Goal: Navigation & Orientation: Find specific page/section

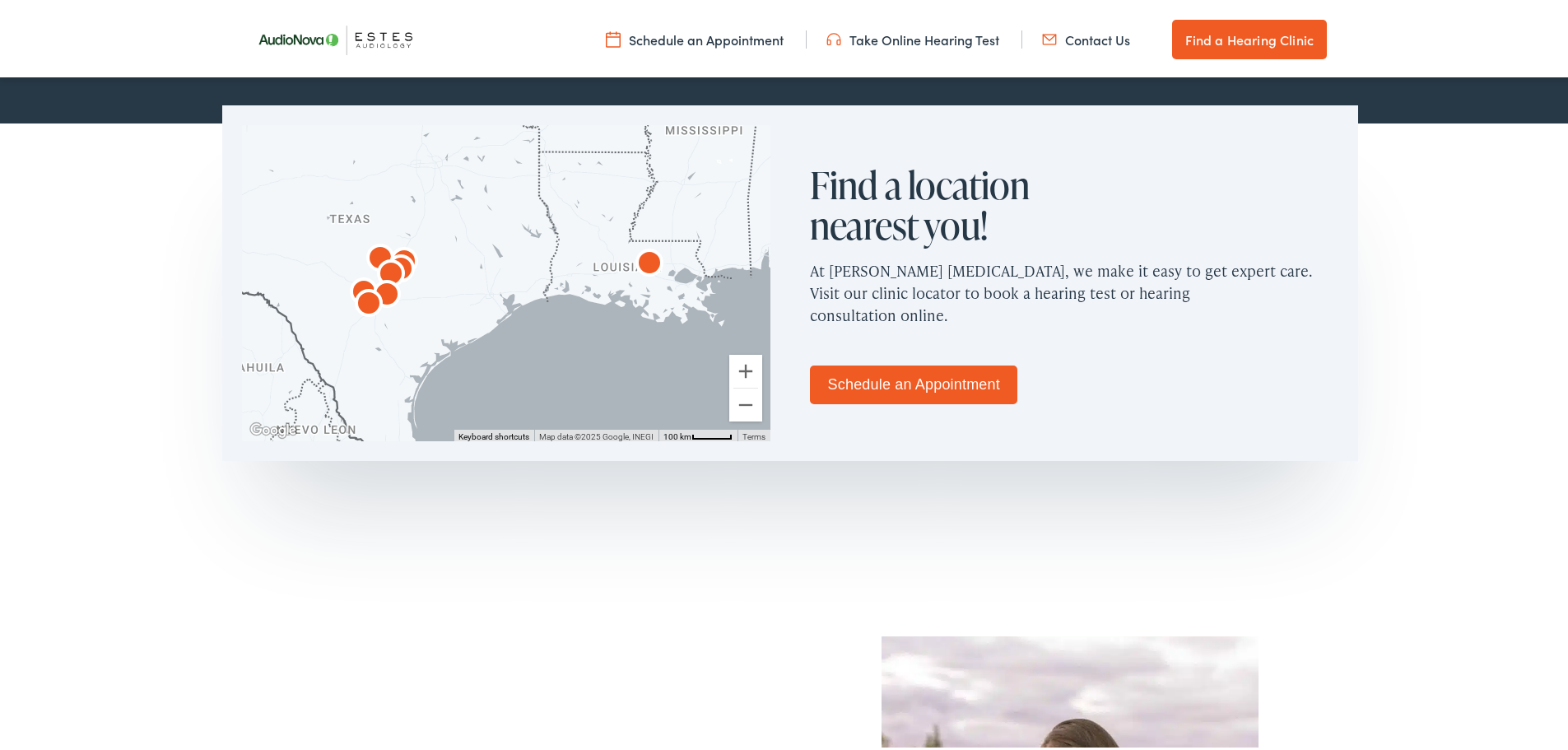
scroll to position [988, 0]
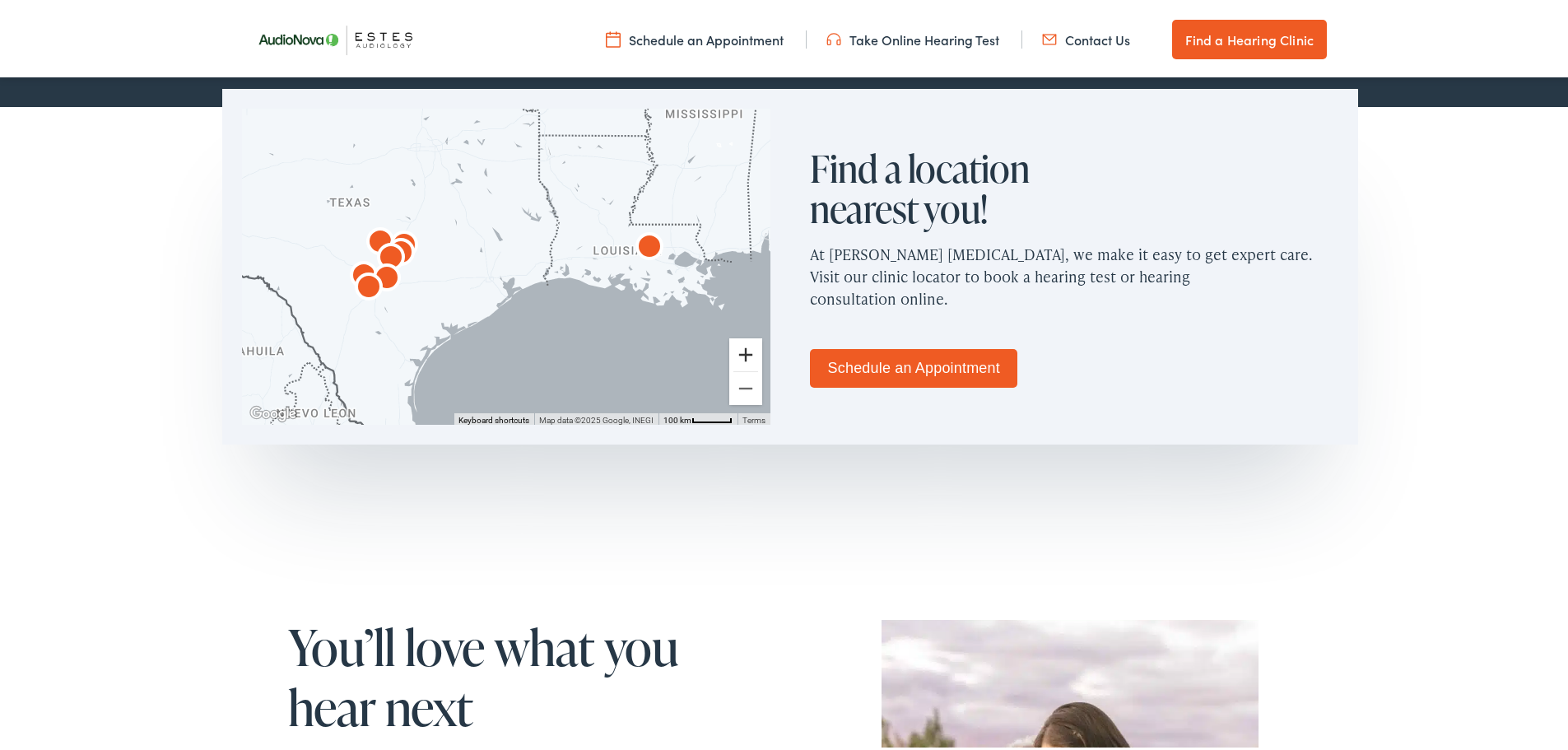
click at [742, 352] on button "Zoom in" at bounding box center [746, 352] width 33 height 33
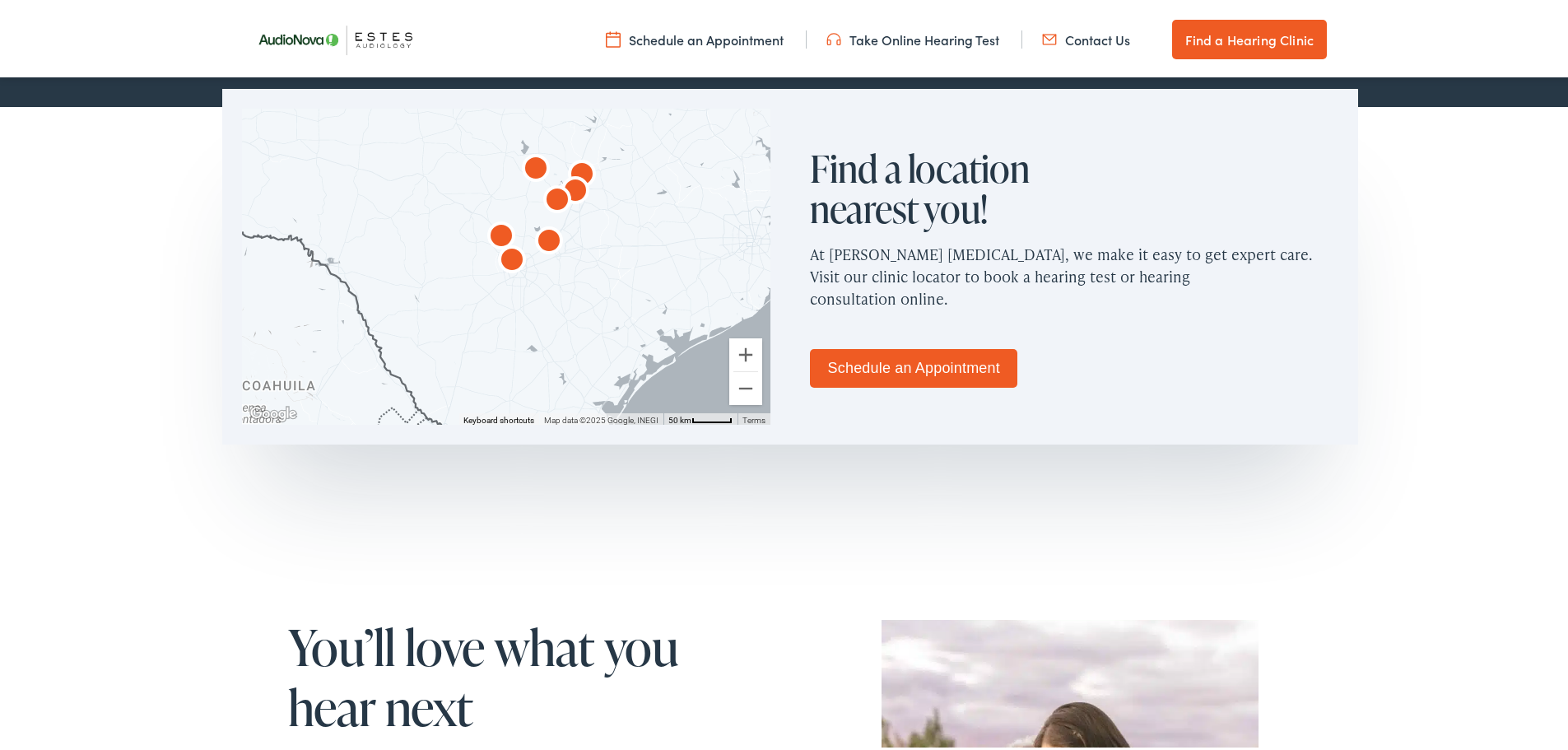
drag, startPoint x: 340, startPoint y: 365, endPoint x: 623, endPoint y: 314, distance: 287.6
click at [623, 314] on div at bounding box center [506, 263] width 529 height 316
click at [735, 356] on button "Zoom in" at bounding box center [746, 352] width 33 height 33
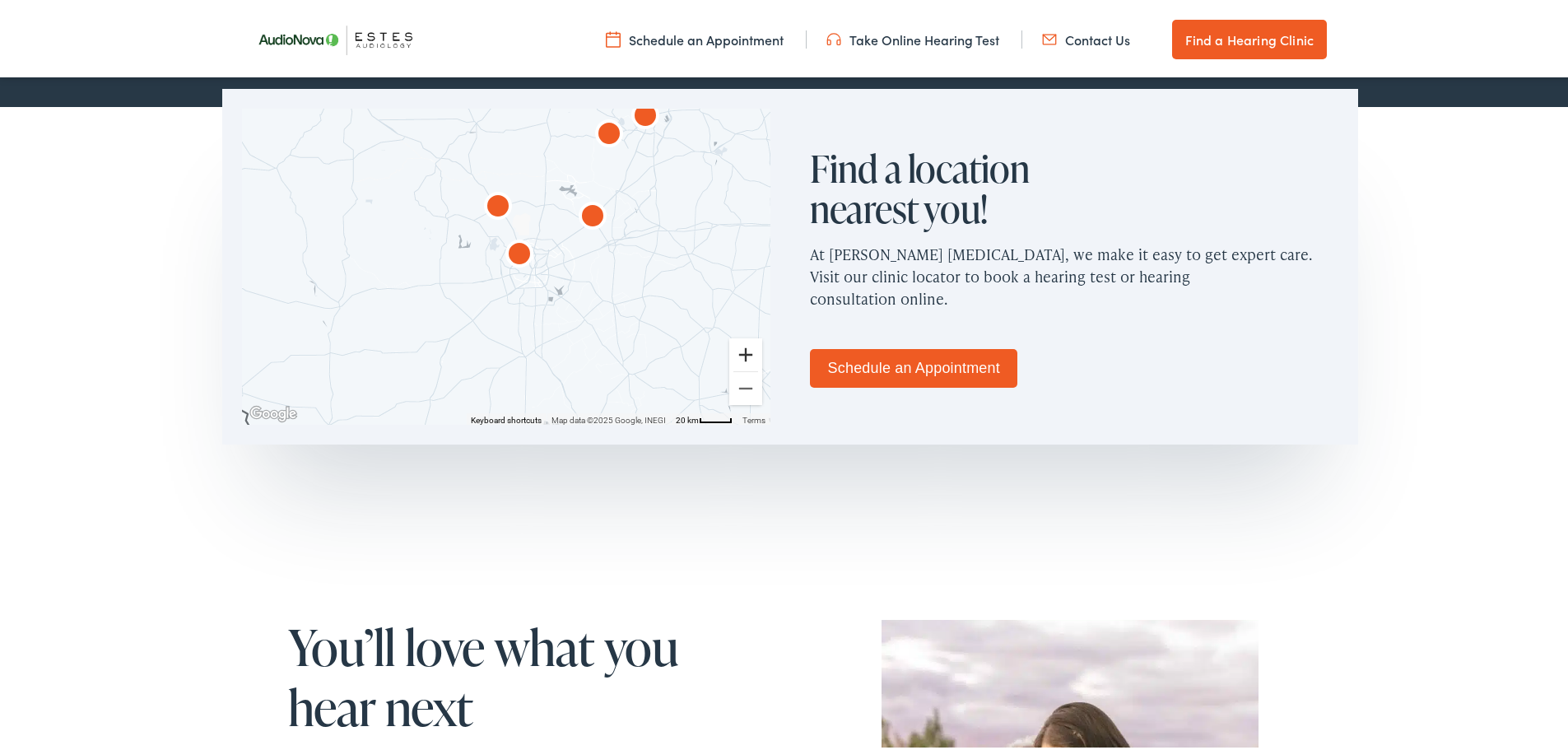
click at [735, 356] on button "Zoom in" at bounding box center [746, 352] width 33 height 33
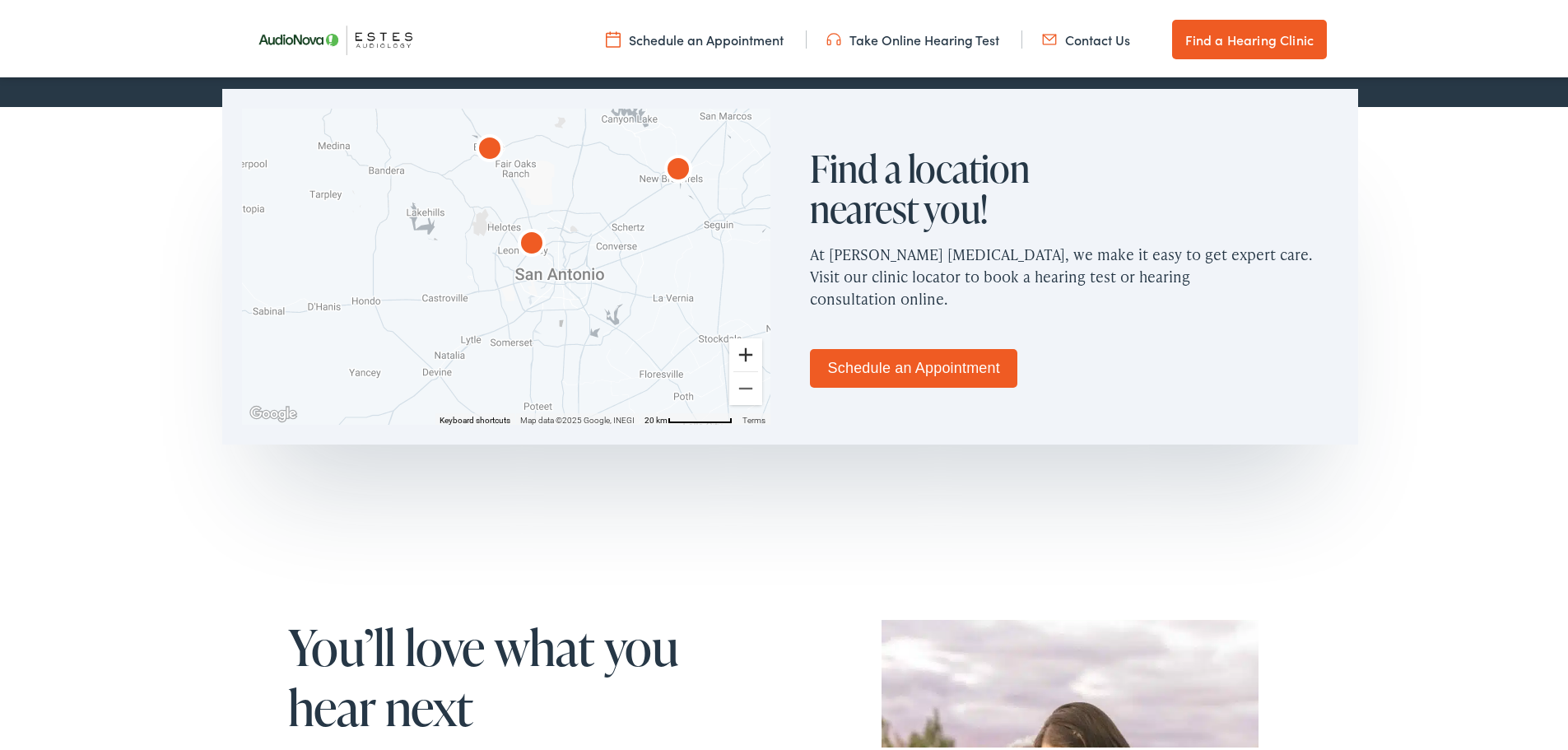
click at [735, 356] on button "Zoom in" at bounding box center [746, 352] width 33 height 33
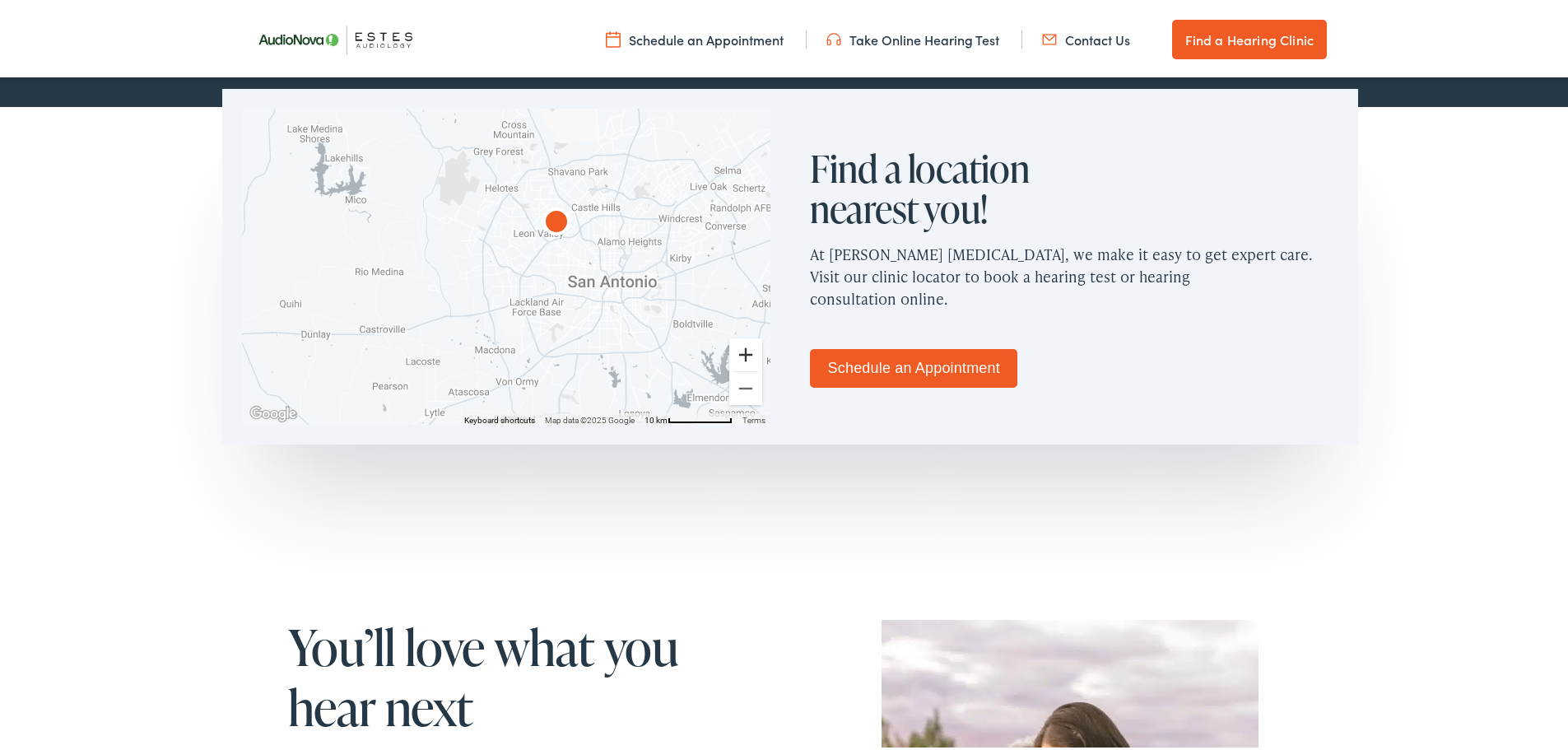
click at [735, 356] on button "Zoom in" at bounding box center [746, 352] width 33 height 33
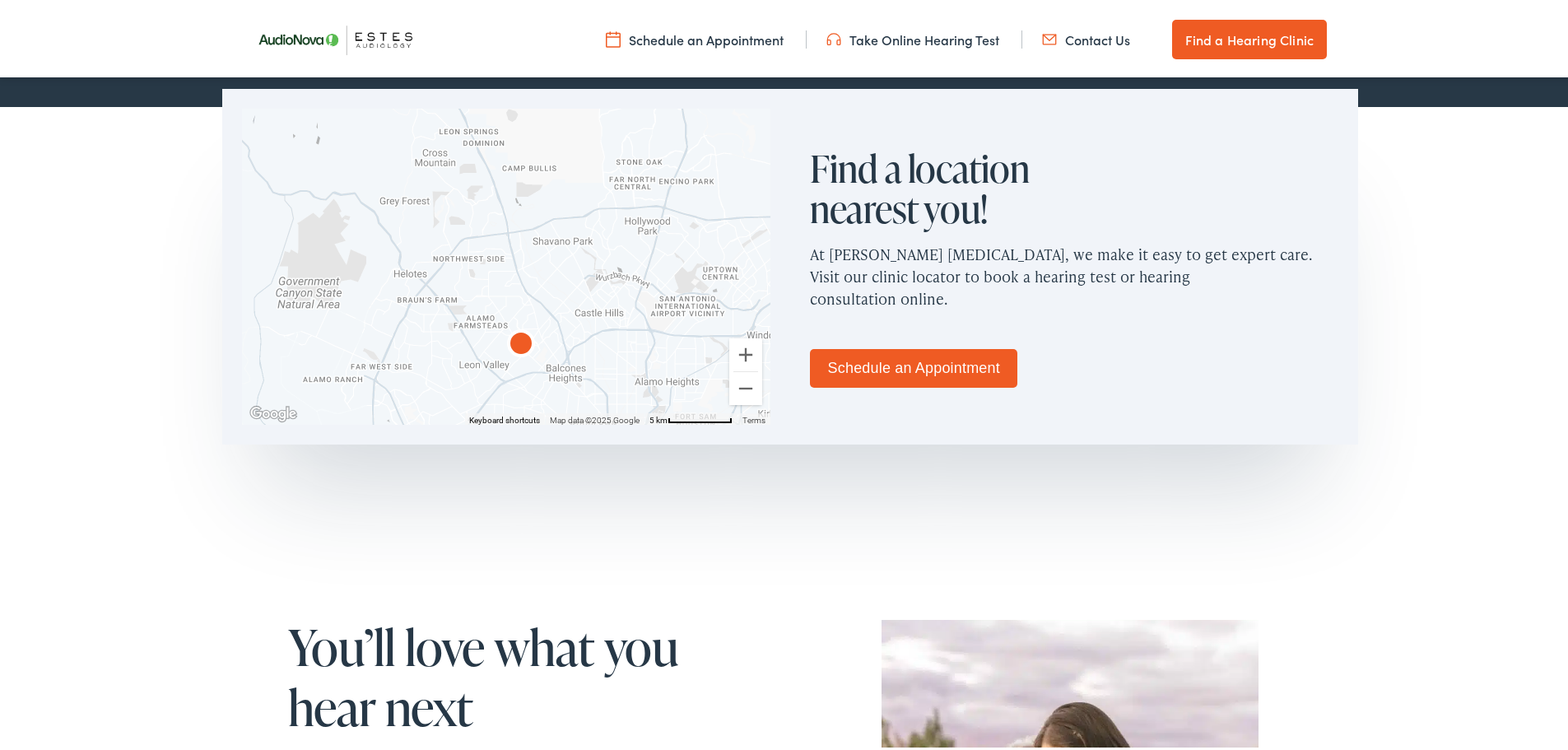
drag, startPoint x: 608, startPoint y: 273, endPoint x: 521, endPoint y: 440, distance: 188.3
click at [521, 440] on div "To navigate the map with touch gestures double-tap and hold your finger on the …" at bounding box center [505, 264] width 568 height 356
click at [514, 334] on img "AudioNova" at bounding box center [521, 342] width 53 height 53
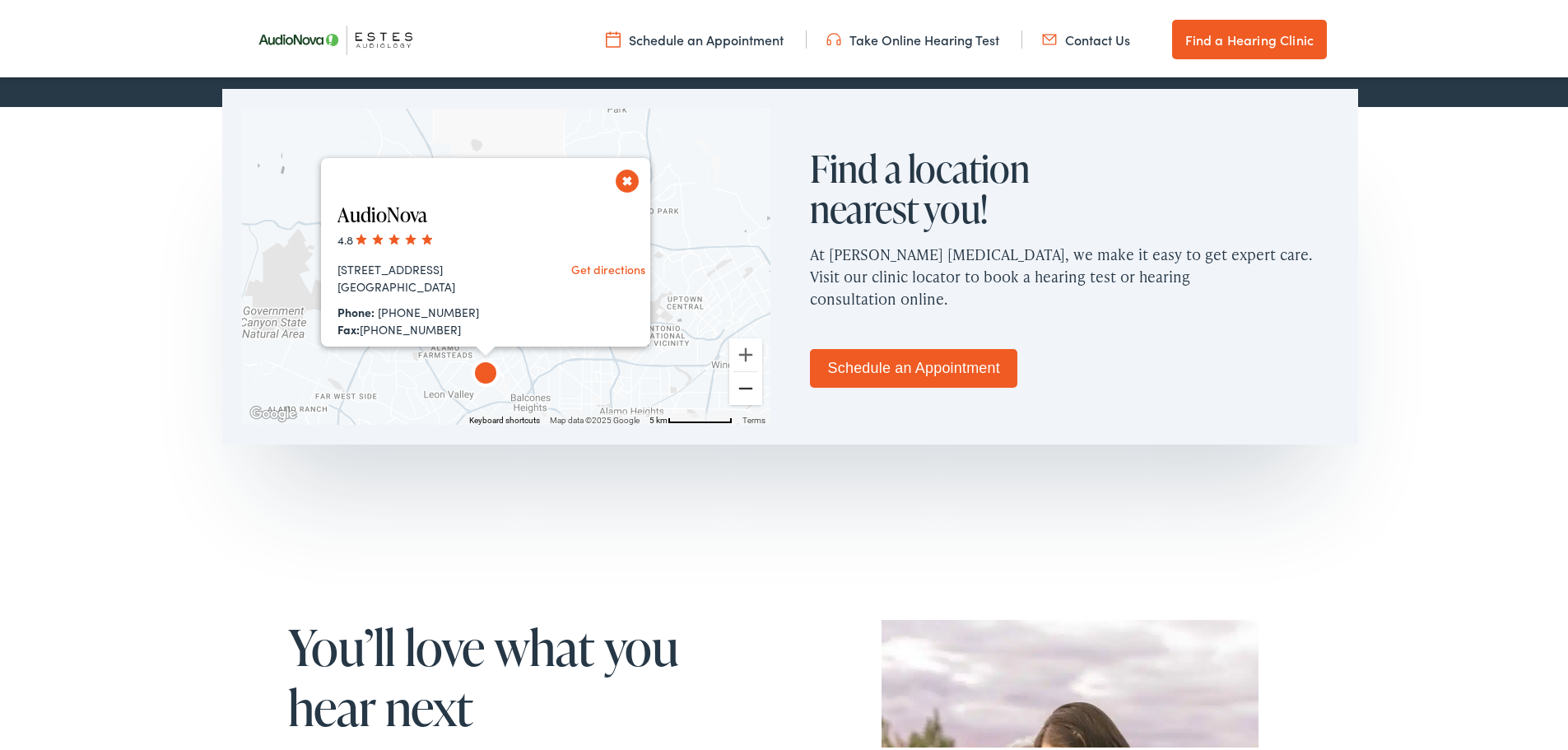
click at [745, 382] on button "Zoom out" at bounding box center [746, 385] width 33 height 33
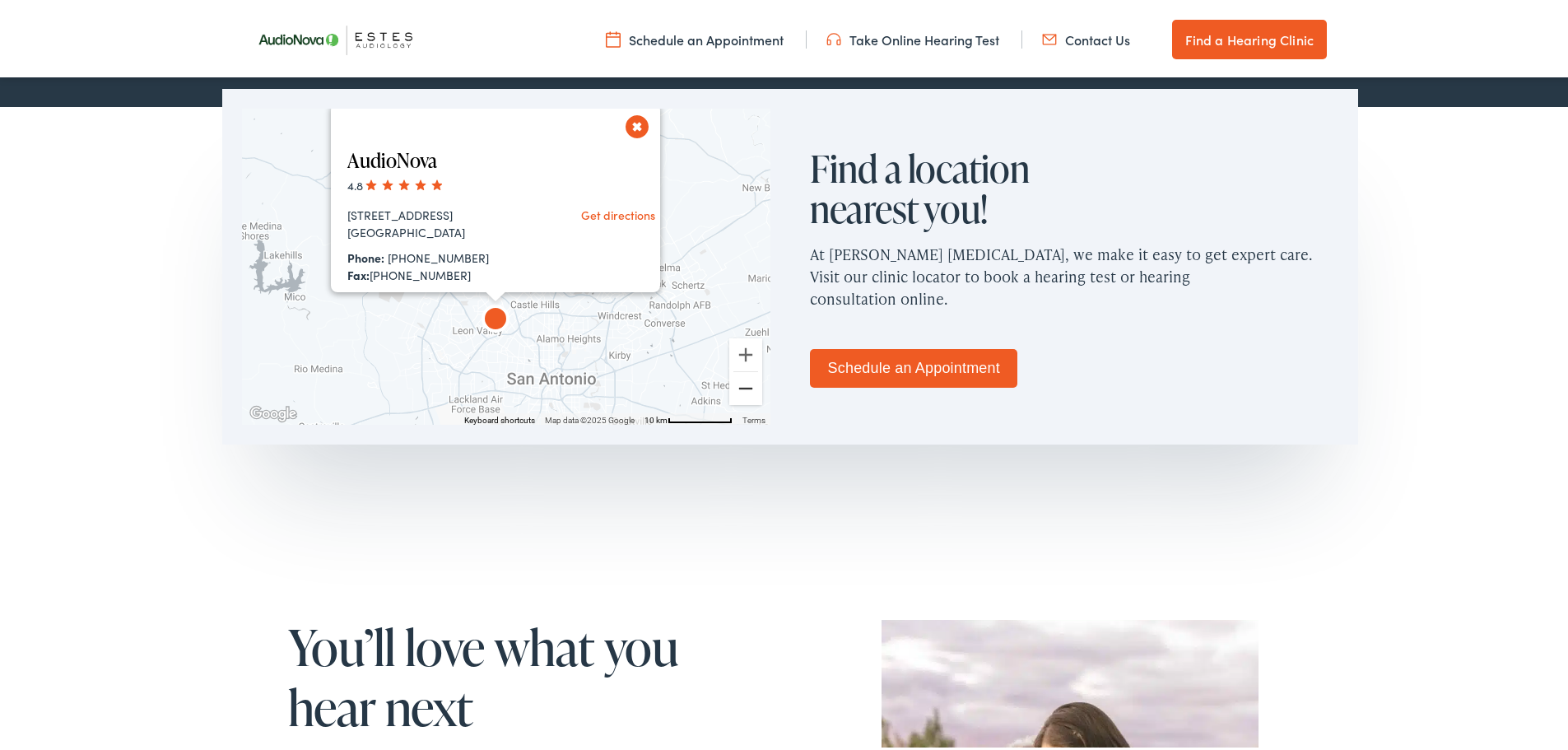
click at [745, 382] on button "Zoom out" at bounding box center [746, 385] width 33 height 33
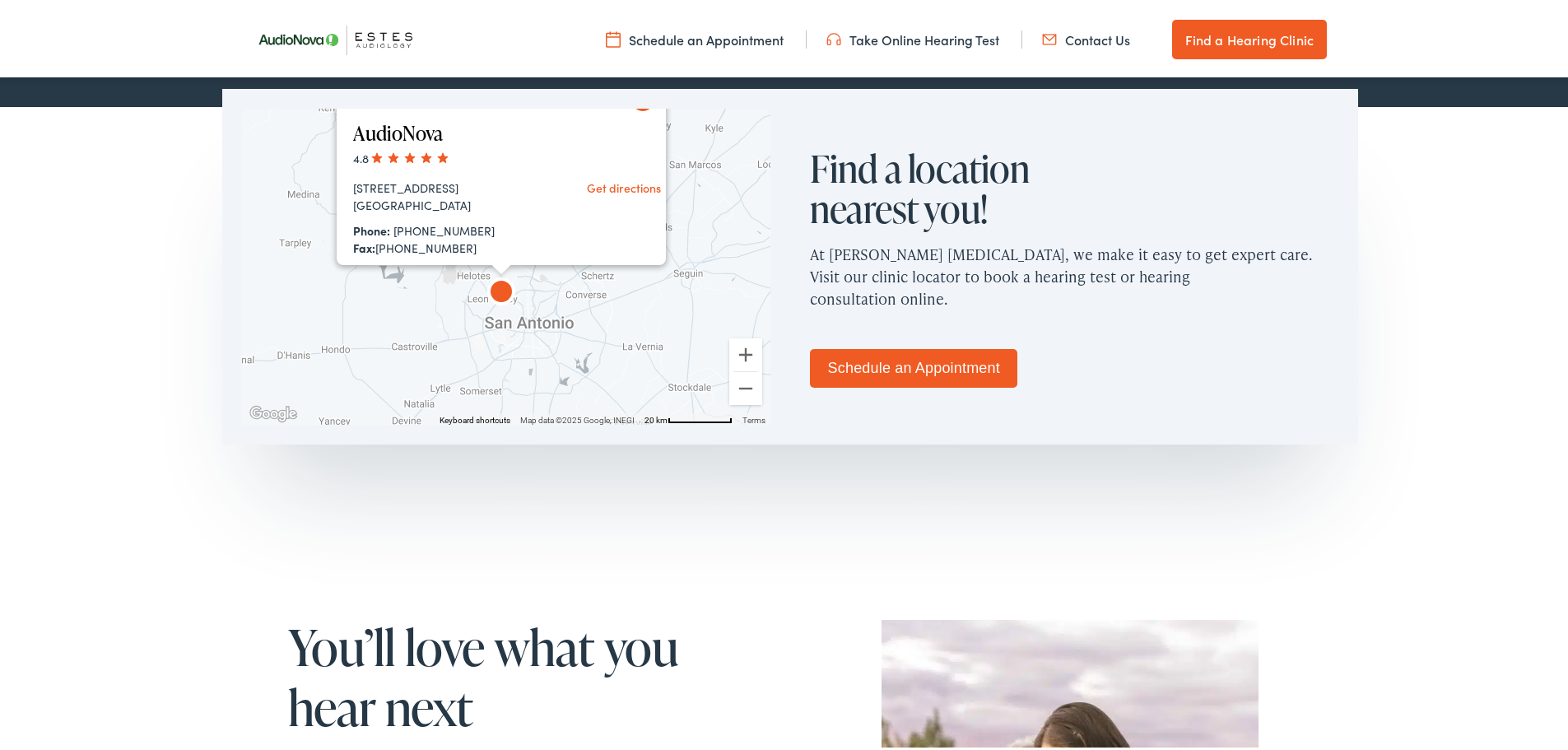
click at [847, 110] on div "Find a location nearest you! At [PERSON_NAME] [MEDICAL_DATA], we make it easy t…" at bounding box center [1073, 264] width 568 height 356
click at [727, 185] on div "AudioNova 4.8 [STREET_ADDRESS] Get directions Phone: [PHONE_NUMBER] Fax: [PHONE…" at bounding box center [506, 263] width 529 height 316
click at [634, 105] on div "To navigate the map with touch gestures double-tap and hold your finger on the …" at bounding box center [505, 264] width 568 height 356
click at [632, 98] on div "To navigate the map with touch gestures double-tap and hold your finger on the …" at bounding box center [505, 264] width 568 height 356
click at [602, 296] on div "AudioNova 4.8 [STREET_ADDRESS] Get directions Phone: [PHONE_NUMBER] Fax: [PHONE…" at bounding box center [506, 263] width 529 height 316
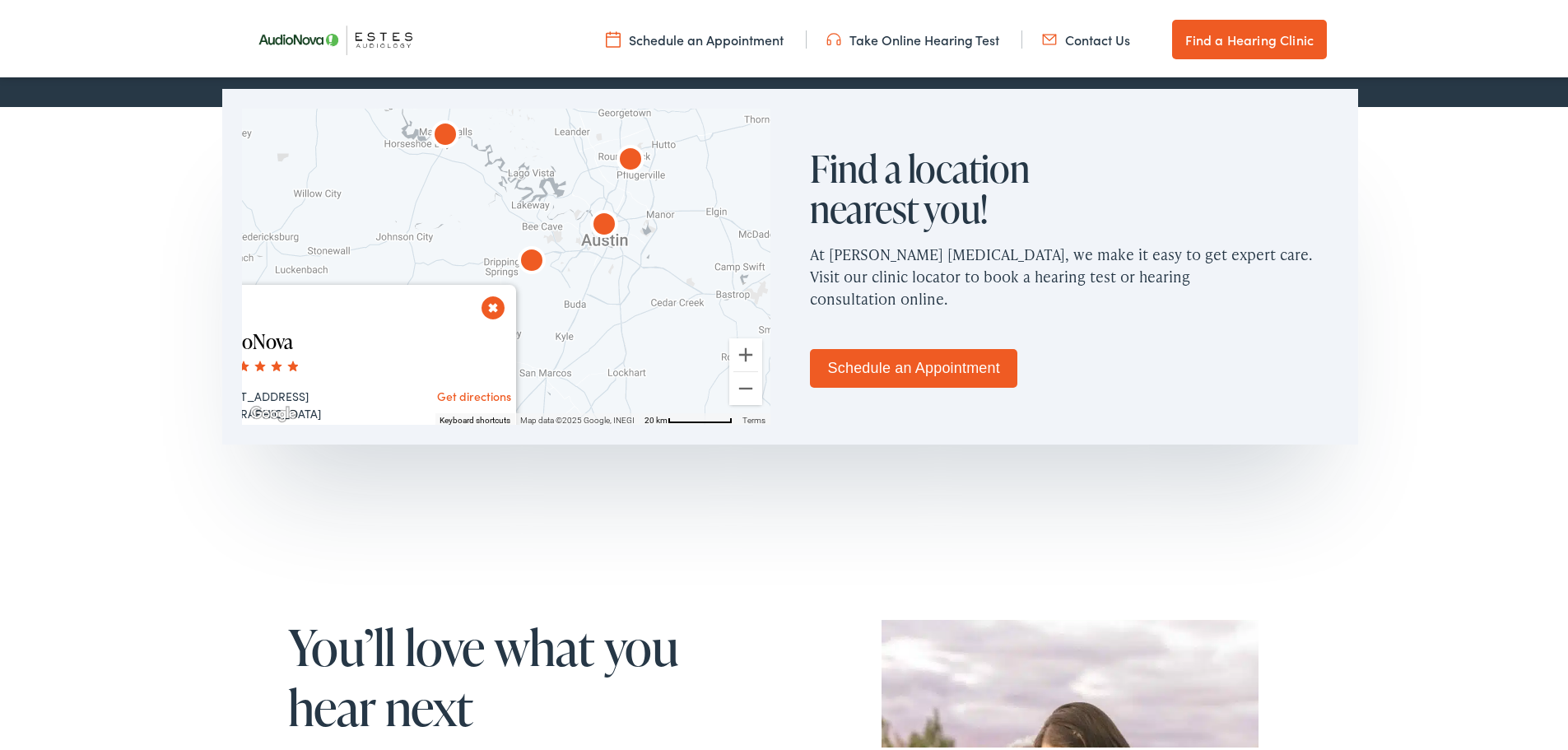
drag, startPoint x: 703, startPoint y: 227, endPoint x: 551, endPoint y: 435, distance: 257.6
click at [551, 435] on div "To navigate the map with touch gestures double-tap and hold your finger on the …" at bounding box center [505, 264] width 568 height 356
click at [592, 222] on img "AudioNova" at bounding box center [604, 223] width 53 height 53
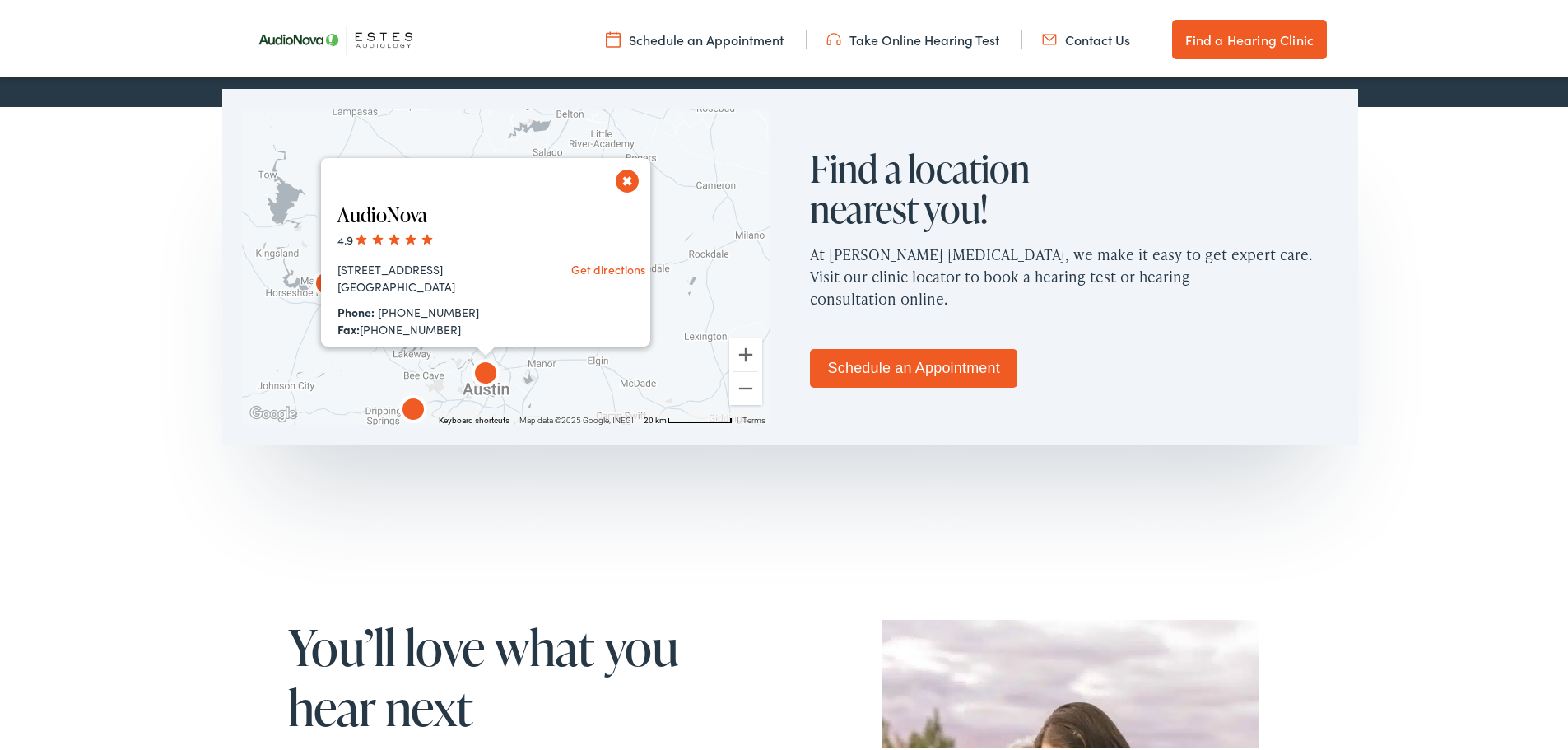
click at [404, 407] on img "AudioNova" at bounding box center [414, 409] width 53 height 53
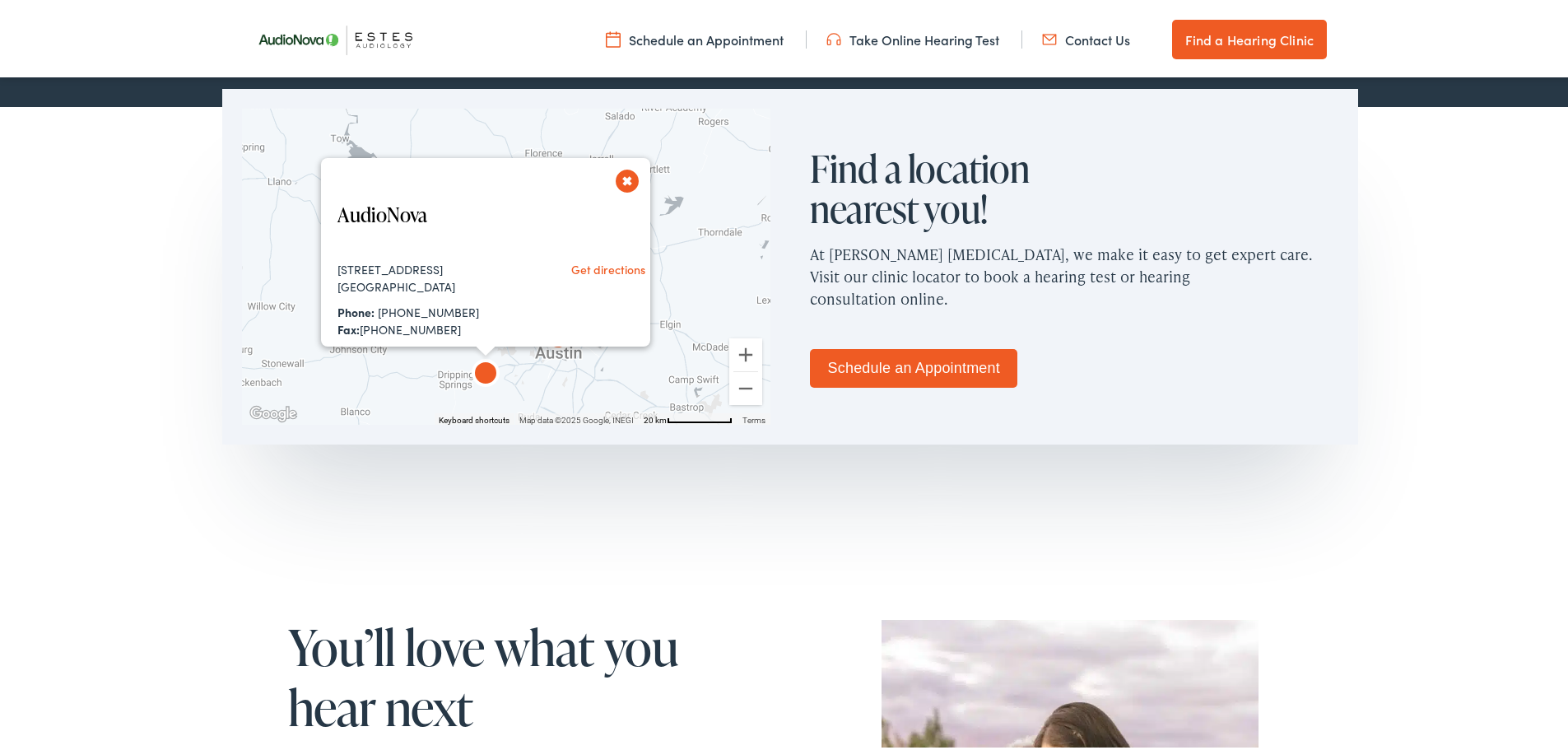
click at [617, 177] on button "Close" at bounding box center [627, 177] width 28 height 28
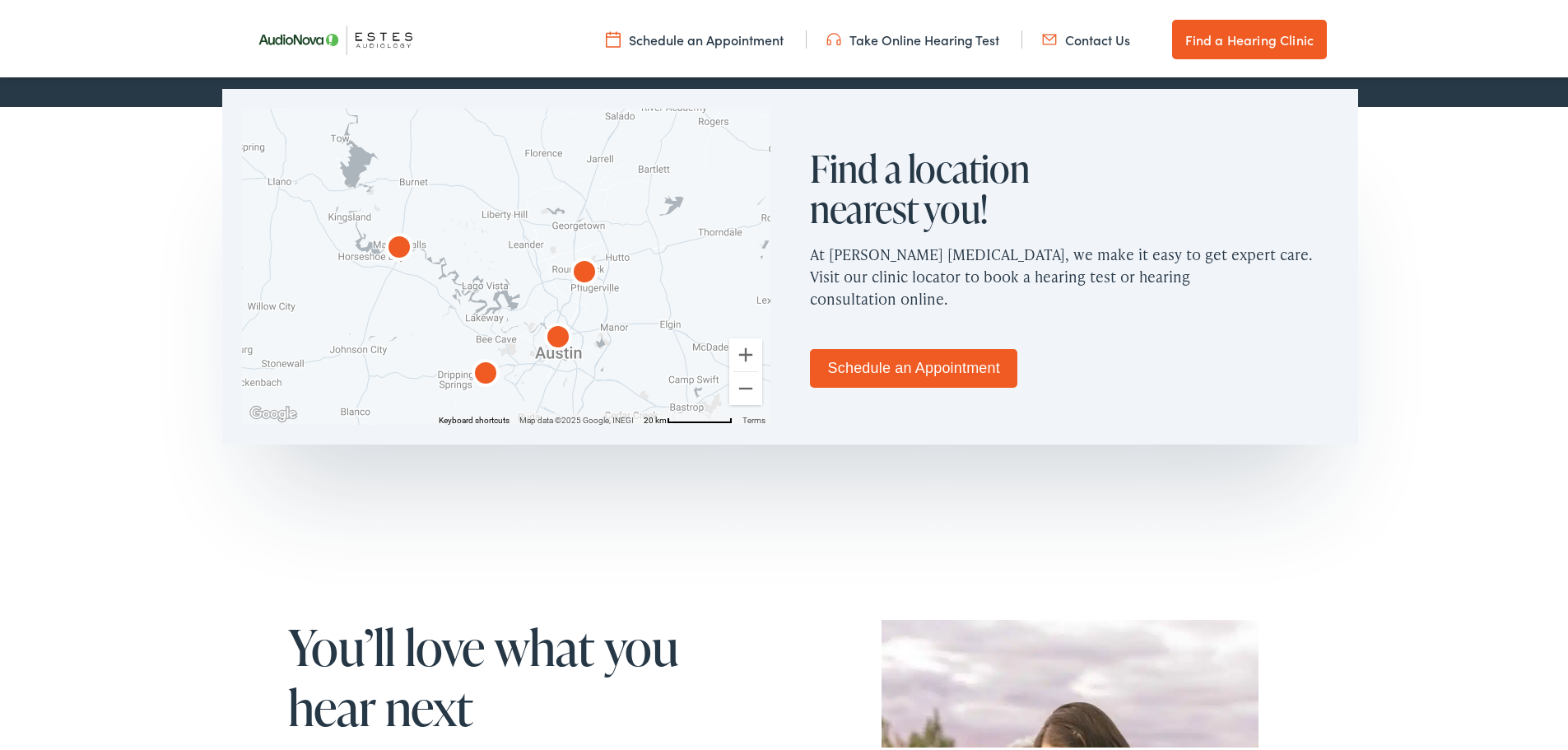
click at [576, 266] on img "AudioNova" at bounding box center [585, 271] width 53 height 53
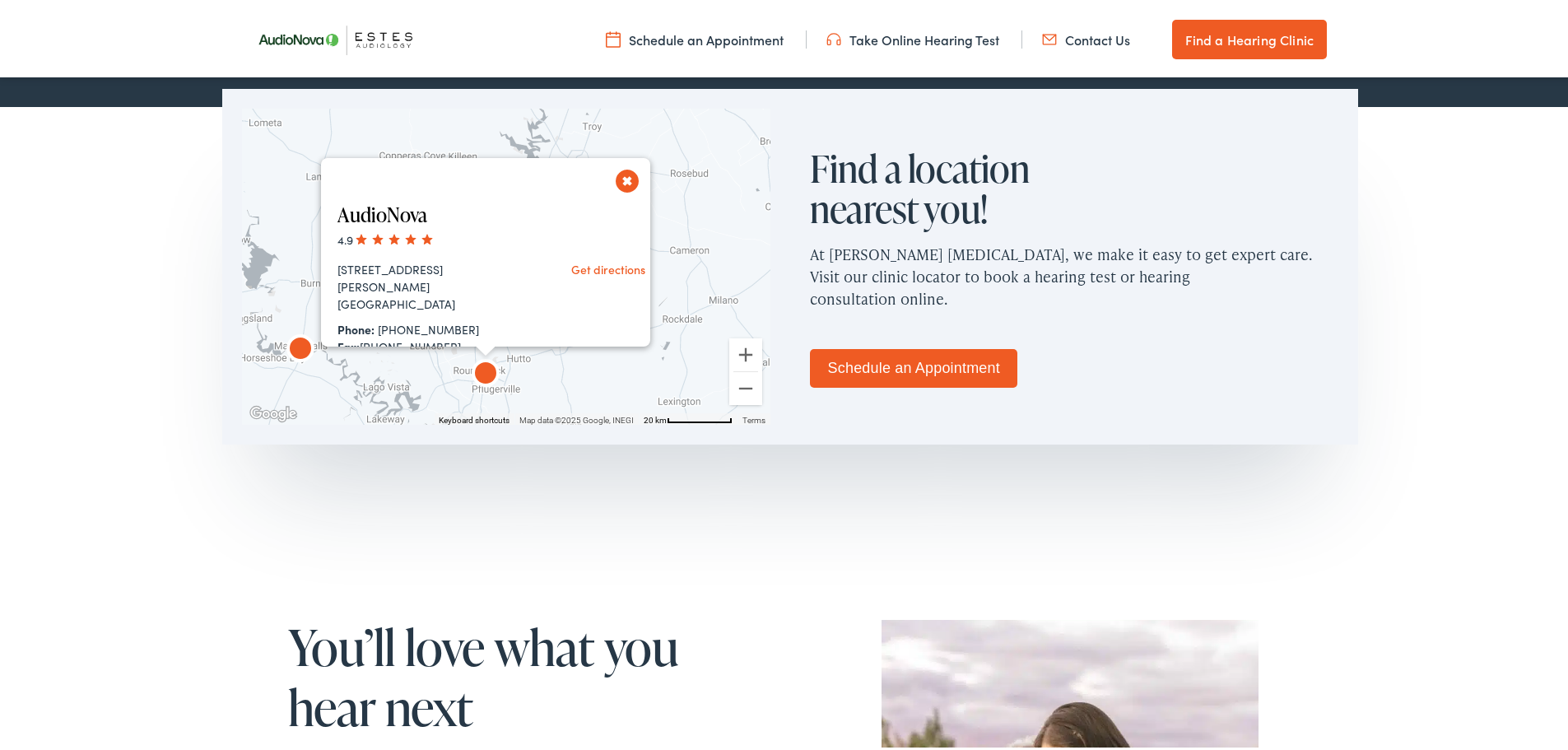
click at [623, 180] on button "Close" at bounding box center [627, 177] width 28 height 28
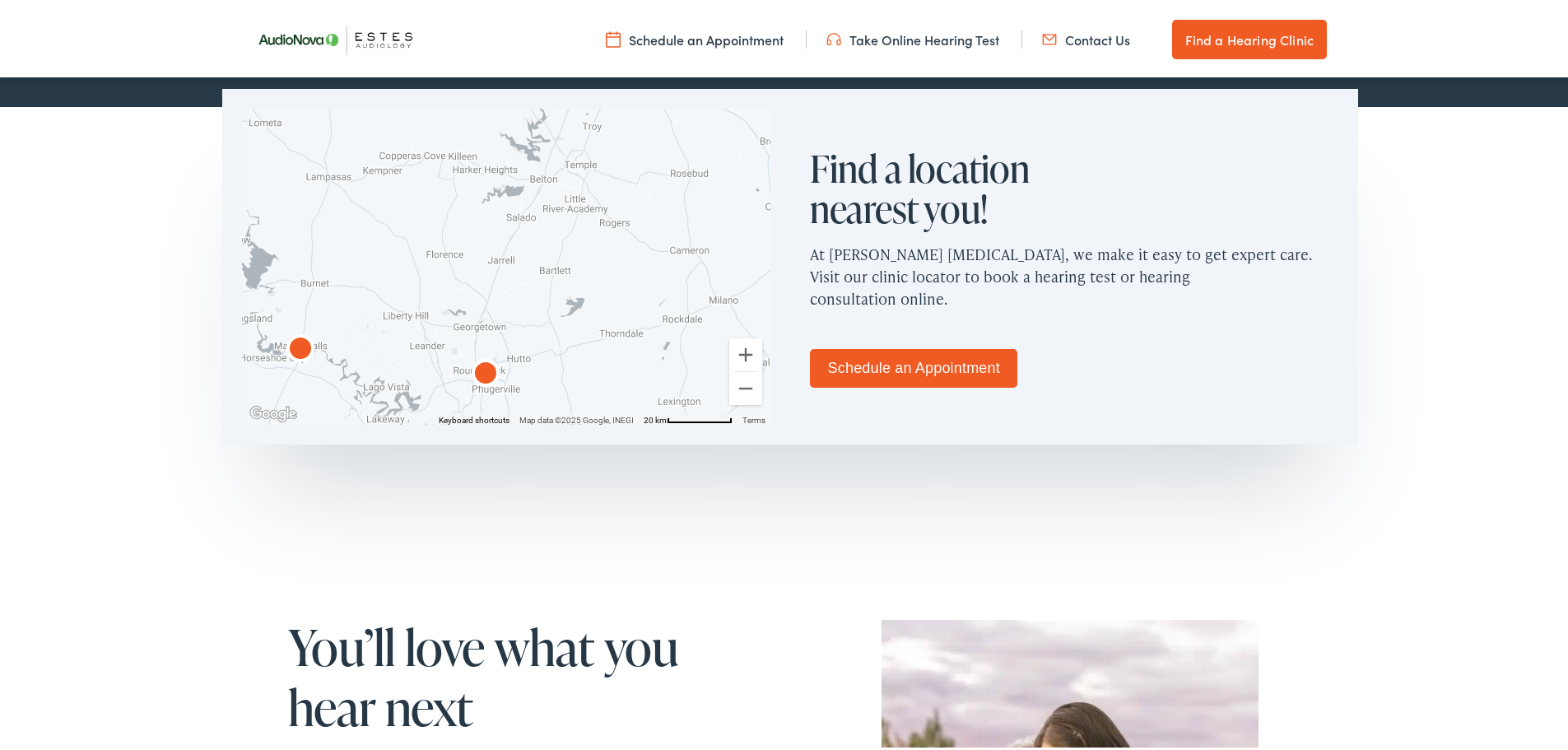
click at [287, 337] on img "AudioNova" at bounding box center [300, 347] width 53 height 53
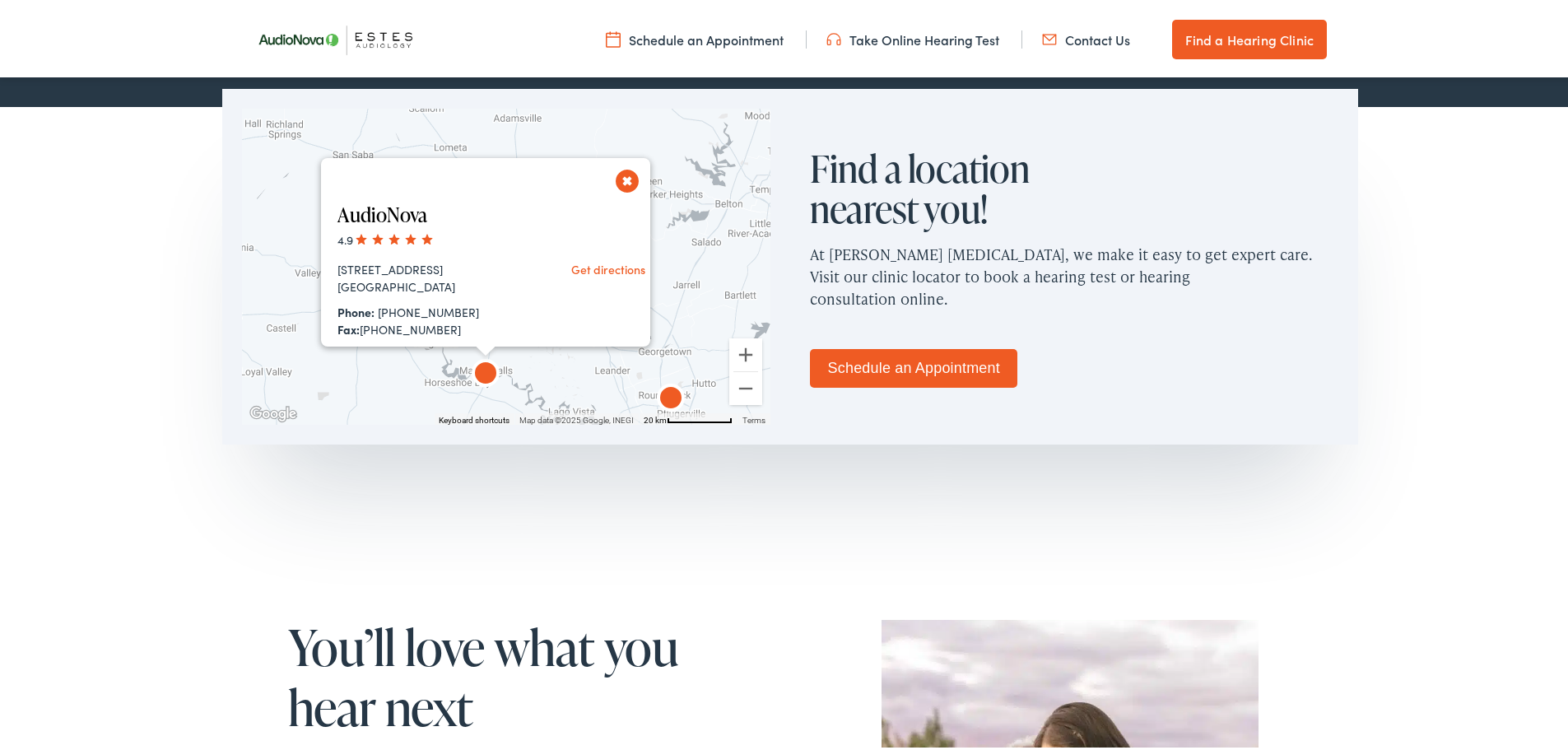
click at [619, 172] on button "Close" at bounding box center [627, 177] width 28 height 28
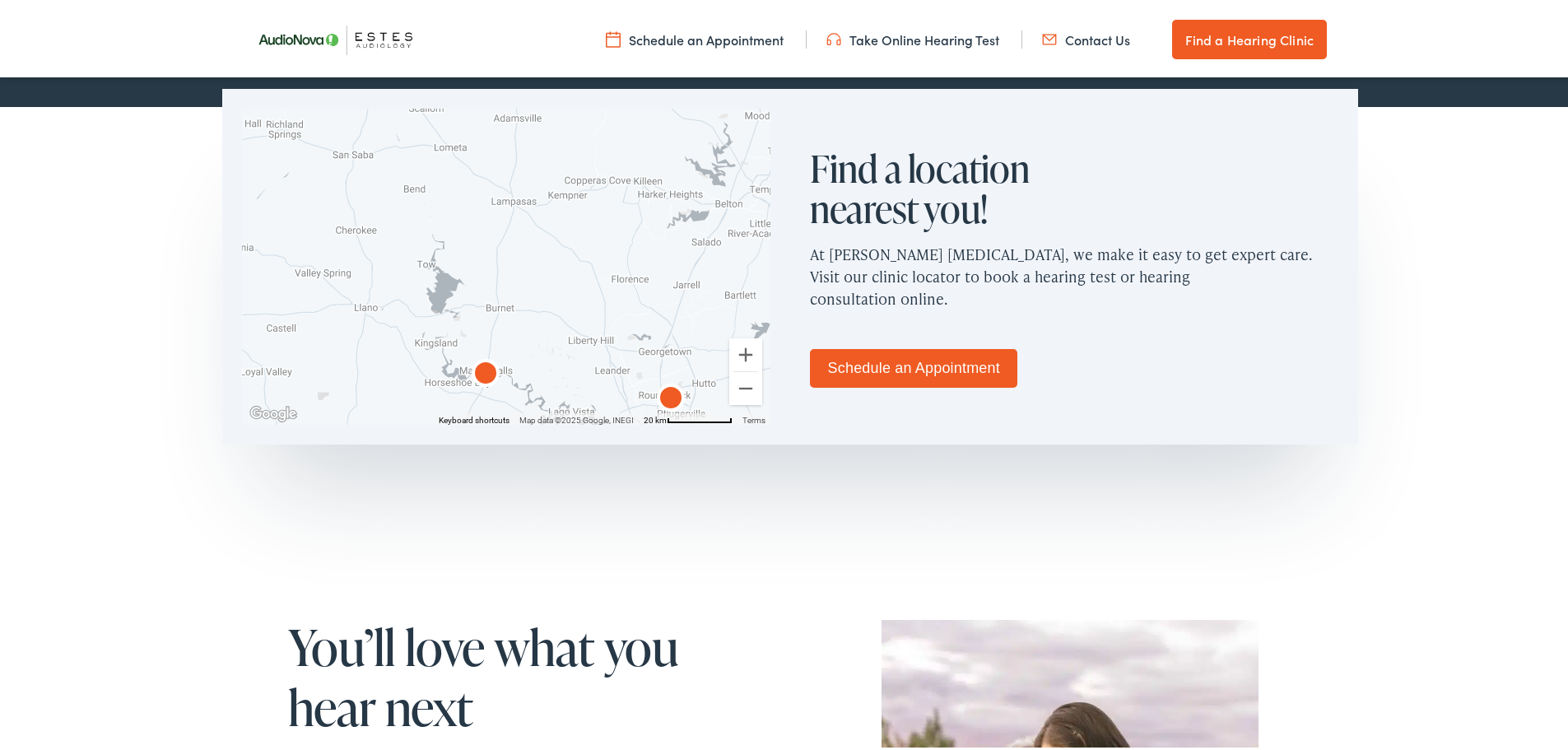
click at [454, 550] on section "To navigate the map with touch gestures double-tap and hold your finger on the …" at bounding box center [790, 337] width 1581 height 471
drag, startPoint x: 799, startPoint y: 526, endPoint x: 827, endPoint y: 346, distance: 182.2
click at [827, 346] on section "To navigate the map with touch gestures double-tap and hold your finger on the …" at bounding box center [790, 337] width 1581 height 471
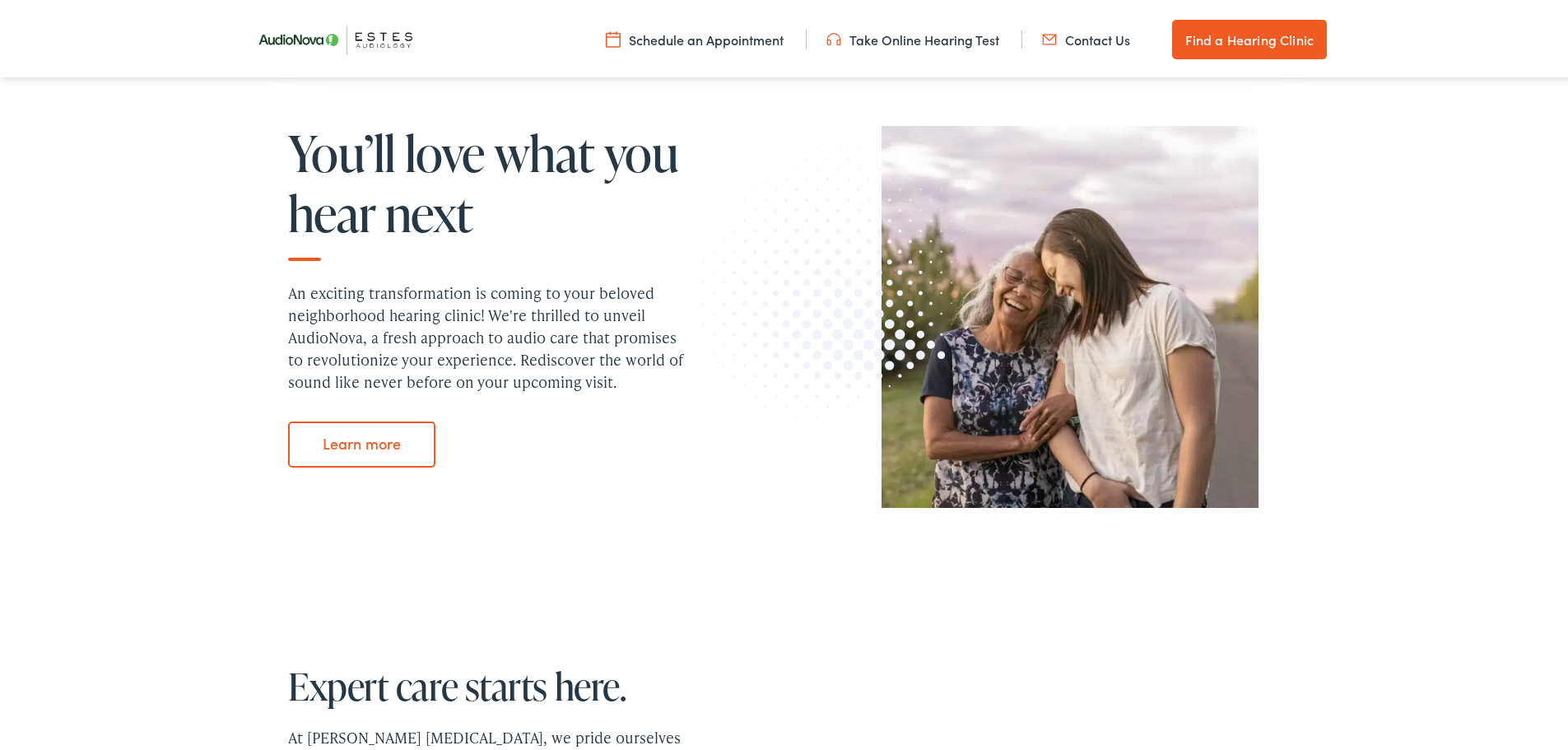
click at [334, 439] on link "Learn more" at bounding box center [362, 441] width 148 height 46
